Goal: Book appointment/travel/reservation

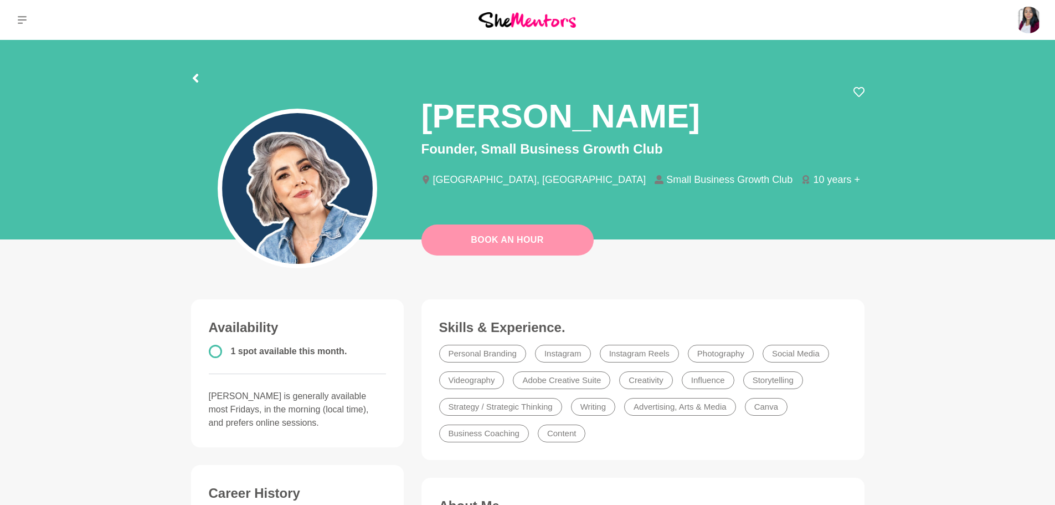
click at [532, 239] on link "Book An Hour" at bounding box center [507, 239] width 172 height 31
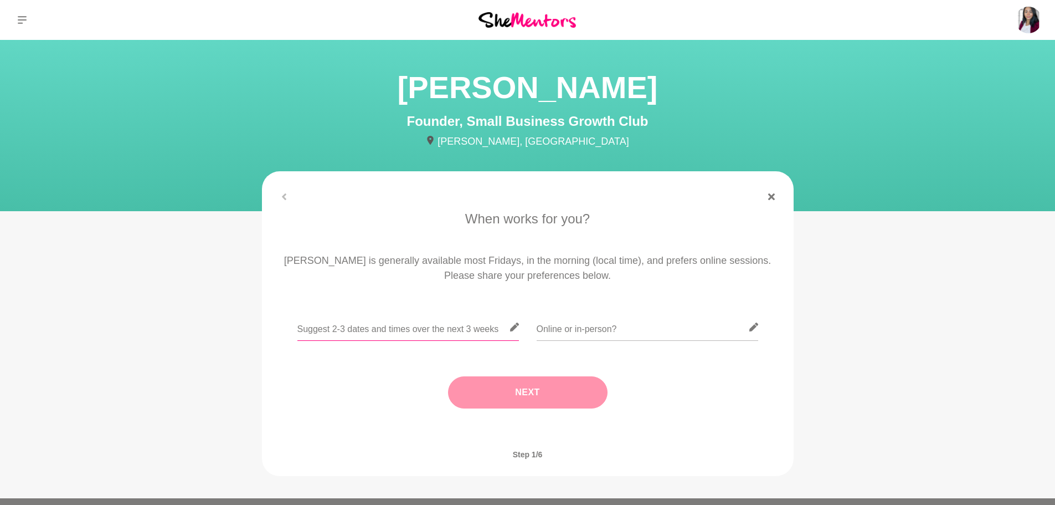
click at [396, 330] on input "text" at bounding box center [408, 326] width 222 height 27
click at [581, 331] on input "text" at bounding box center [648, 326] width 222 height 27
click at [655, 327] on input "text" at bounding box center [648, 326] width 222 height 27
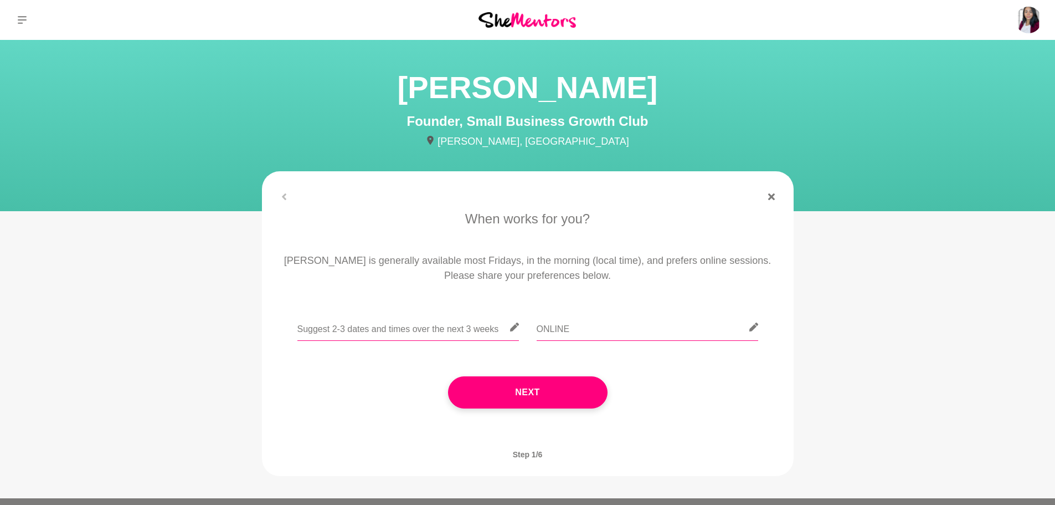
type input "ONLINE"
click at [396, 333] on input "text" at bounding box center [408, 326] width 222 height 27
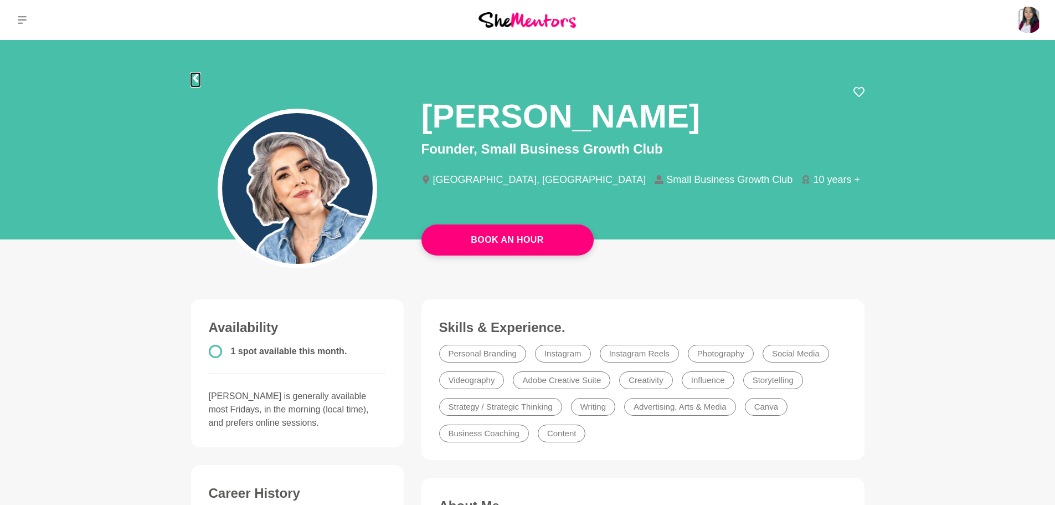
click at [196, 78] on icon at bounding box center [195, 78] width 6 height 9
click at [21, 16] on icon at bounding box center [22, 20] width 9 height 9
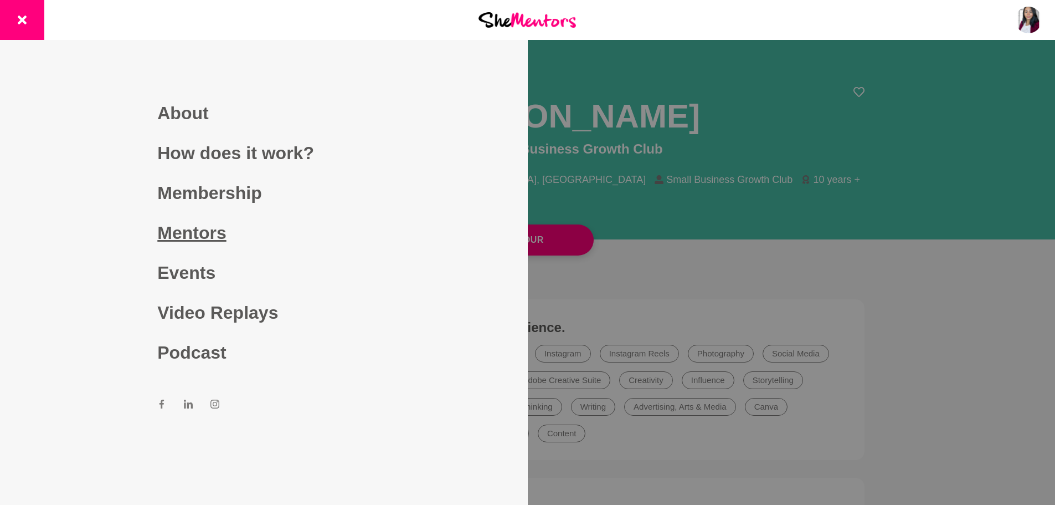
click at [198, 222] on link "Mentors" at bounding box center [263, 233] width 213 height 40
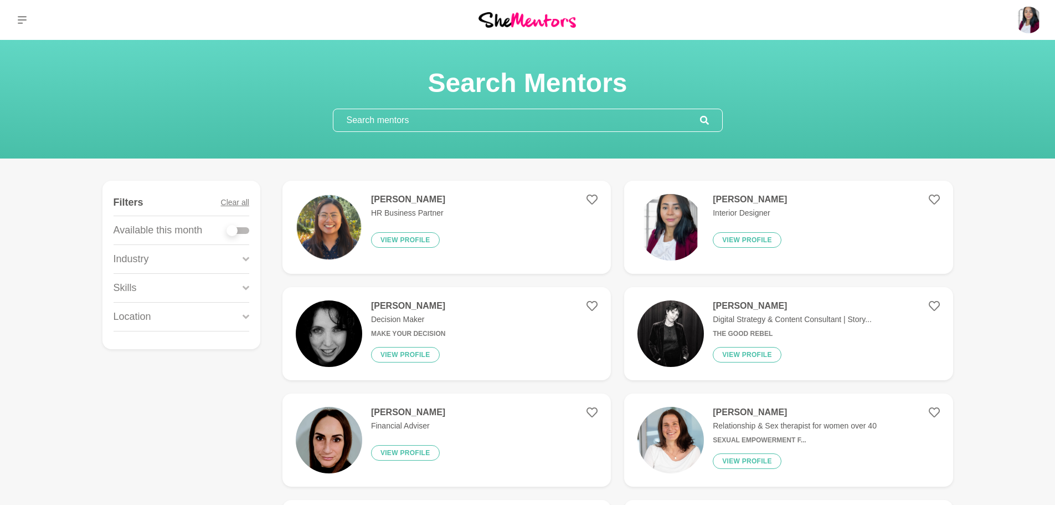
scroll to position [166, 0]
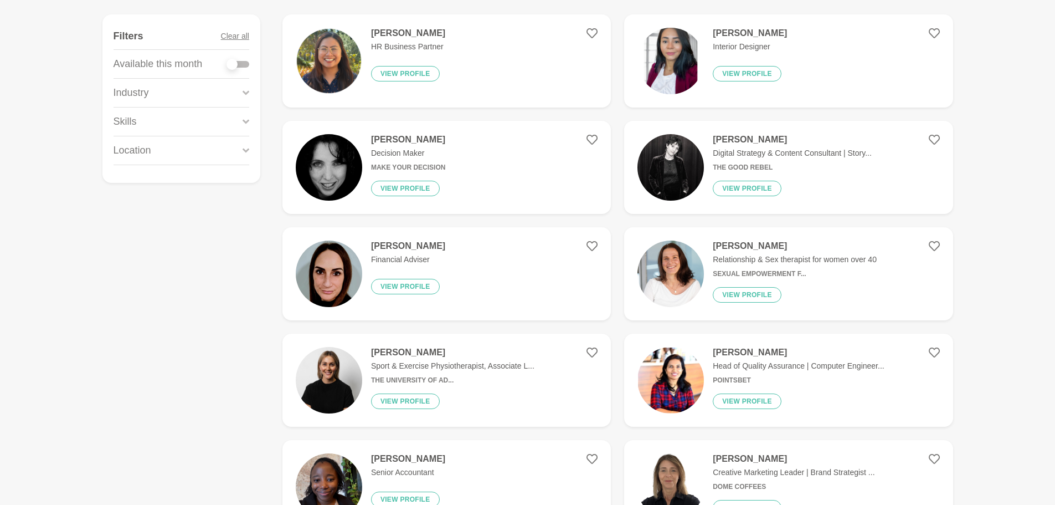
click at [236, 66] on div at bounding box center [232, 64] width 11 height 11
checkbox input "true"
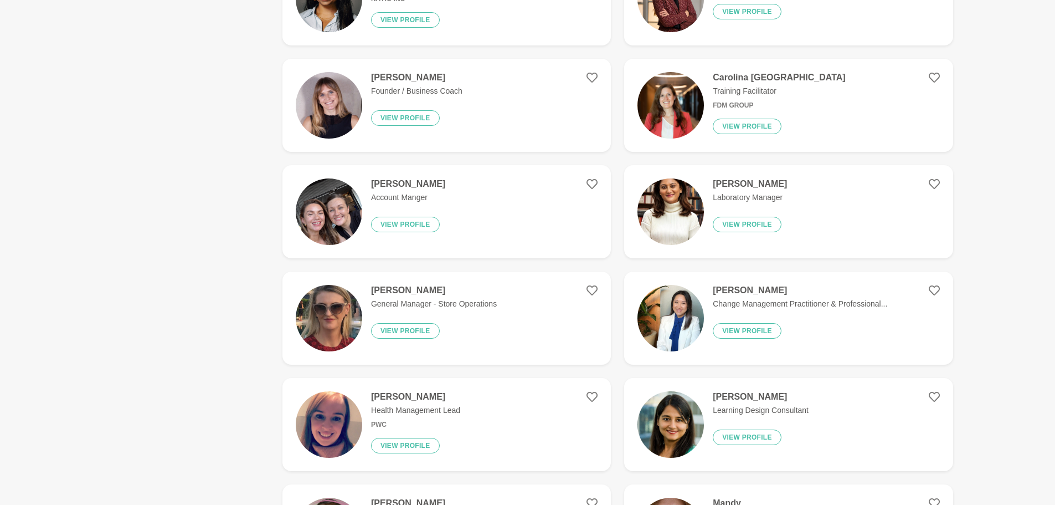
scroll to position [1883, 0]
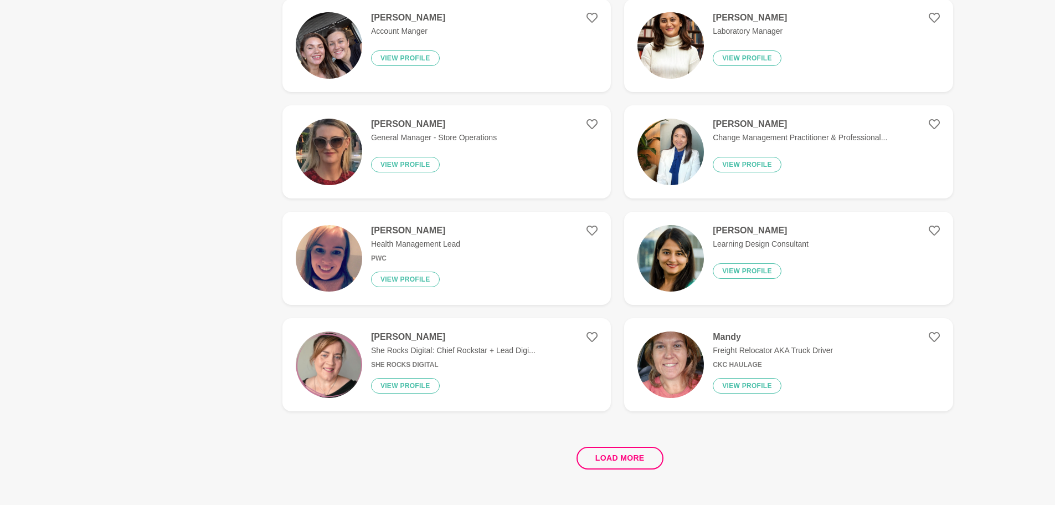
drag, startPoint x: 632, startPoint y: 447, endPoint x: 628, endPoint y: 439, distance: 9.2
click at [632, 447] on button "Load more" at bounding box center [620, 457] width 87 height 23
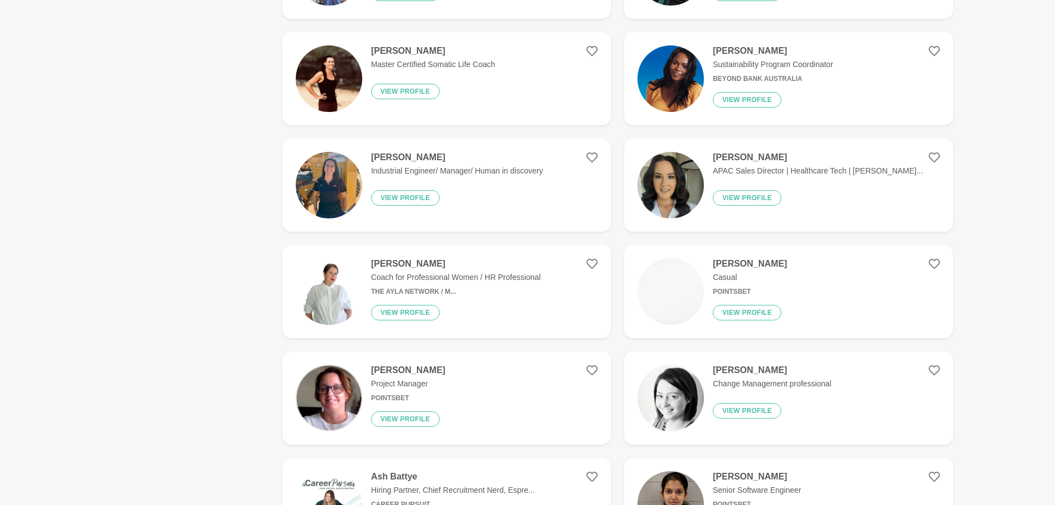
scroll to position [3877, 0]
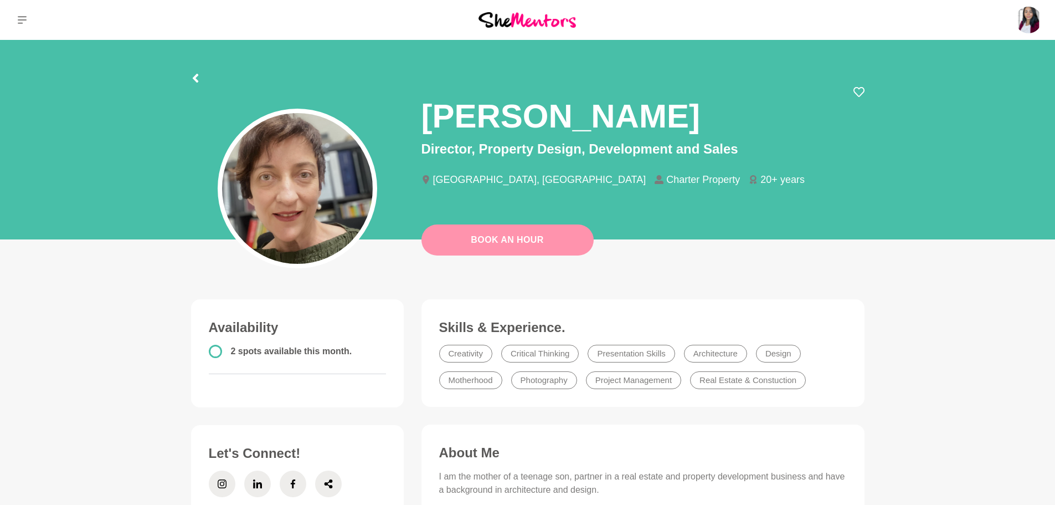
click at [538, 236] on link "Book An Hour" at bounding box center [507, 239] width 172 height 31
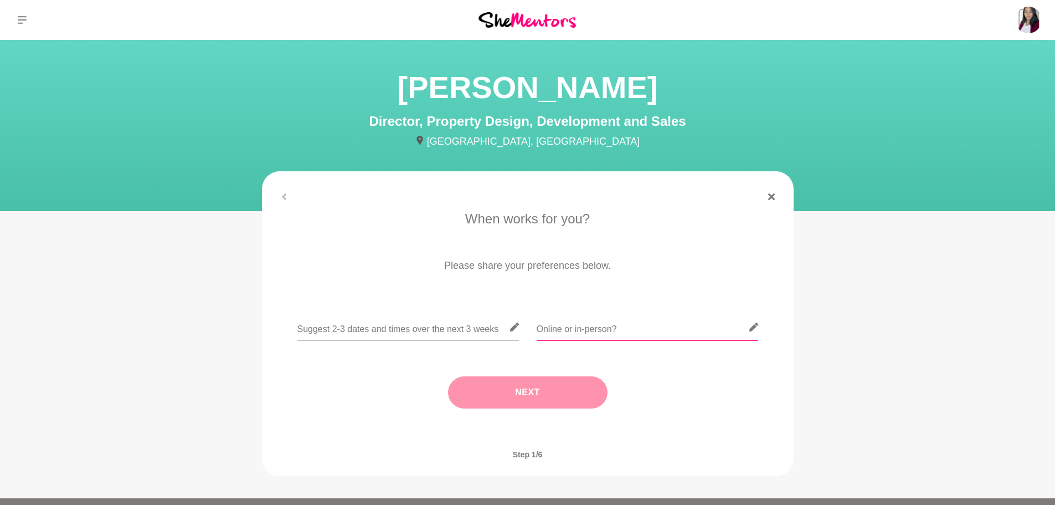
click at [572, 328] on input "text" at bounding box center [648, 326] width 222 height 27
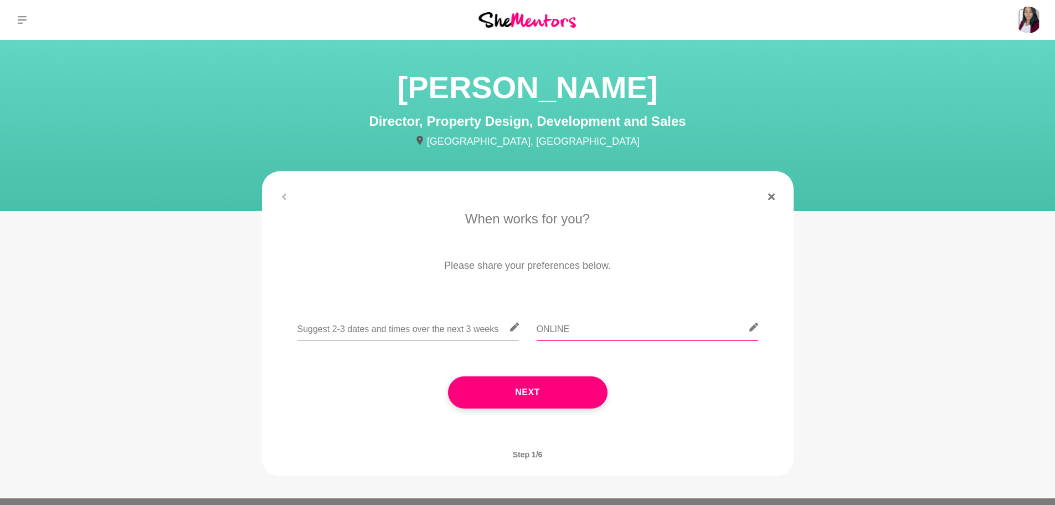
type input "ONLINE"
click at [332, 331] on input "text" at bounding box center [408, 326] width 222 height 27
click at [403, 331] on input "27/9;" at bounding box center [408, 326] width 222 height 27
type input "27/9; 29/9"
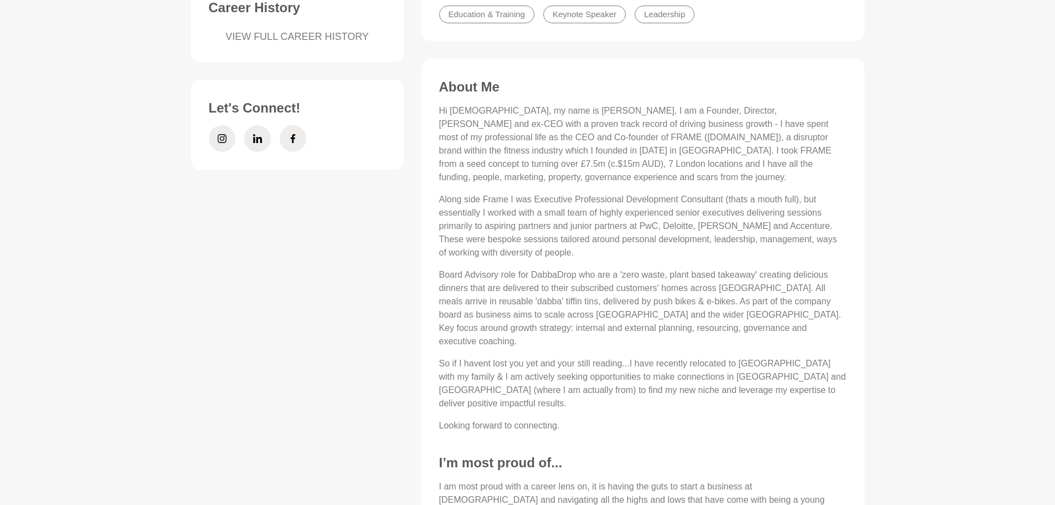
scroll to position [665, 0]
